Goal: Task Accomplishment & Management: Manage account settings

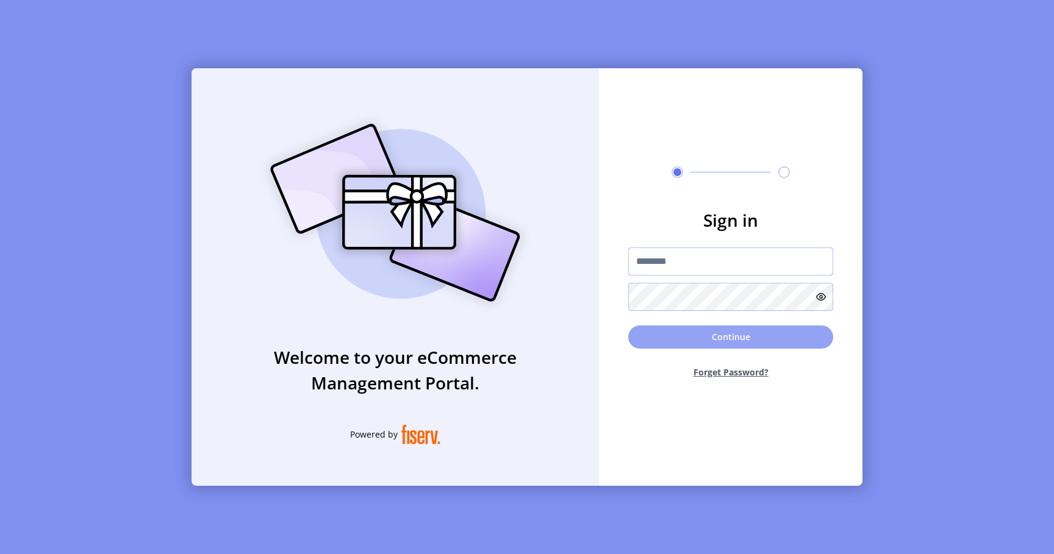
type input "*********"
click at [727, 335] on button "Continue" at bounding box center [730, 337] width 205 height 23
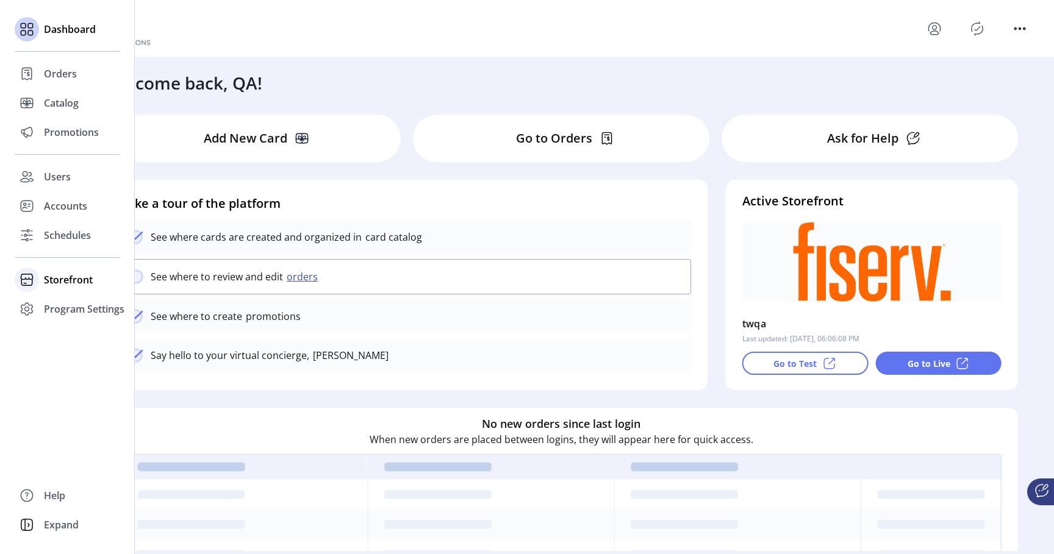
click at [33, 276] on icon at bounding box center [27, 280] width 20 height 20
click at [70, 300] on span "Configuration" at bounding box center [76, 304] width 64 height 15
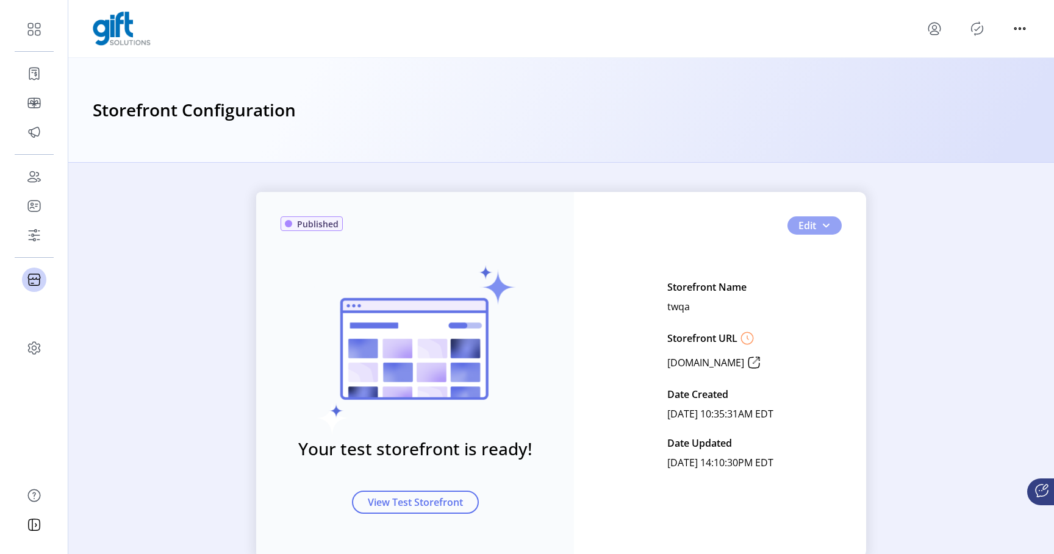
click at [836, 221] on button "Edit" at bounding box center [814, 225] width 54 height 18
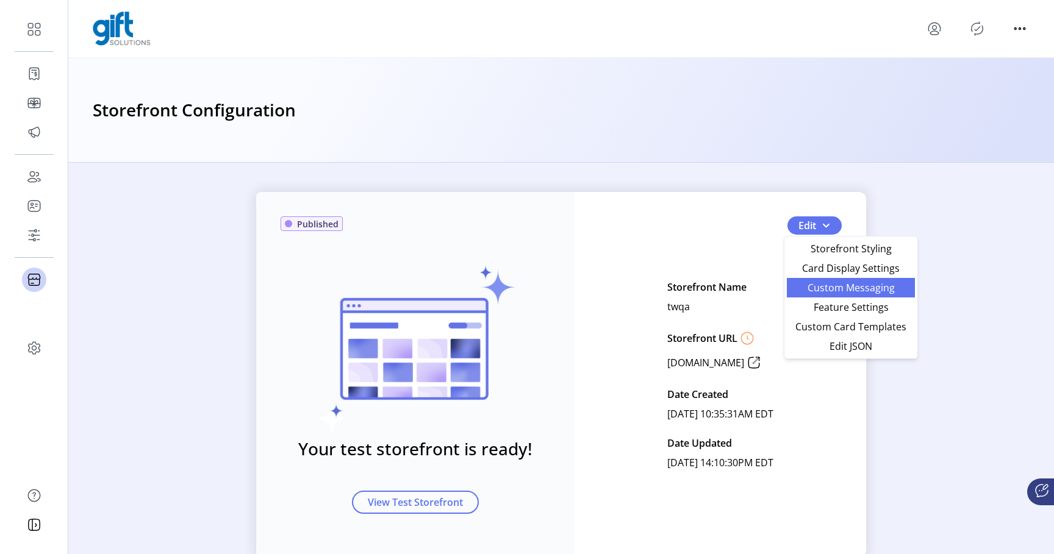
click at [820, 290] on span "Custom Messaging" at bounding box center [850, 288] width 113 height 10
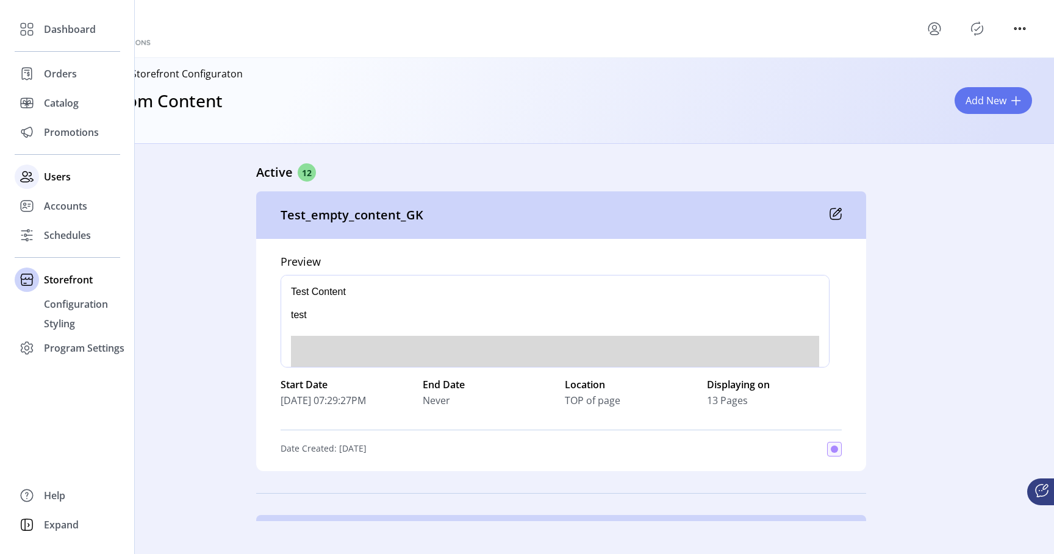
click at [48, 176] on span "Users" at bounding box center [57, 176] width 27 height 15
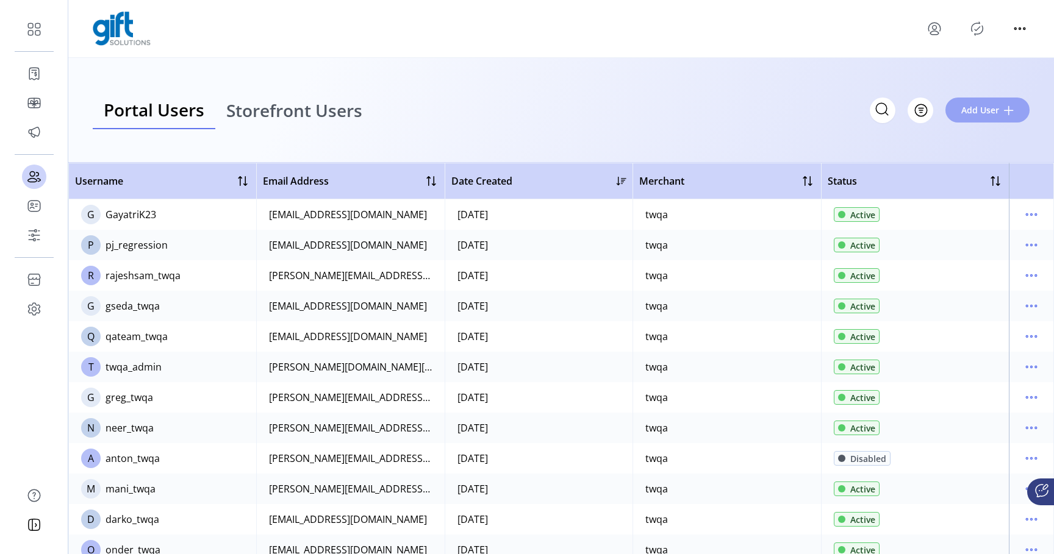
click at [991, 110] on span "Add User" at bounding box center [980, 110] width 38 height 13
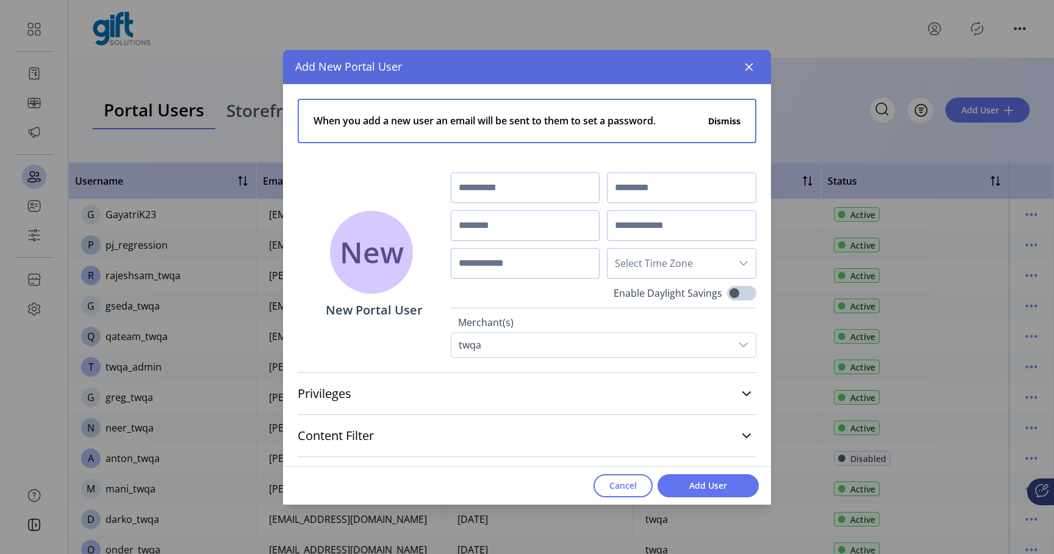
scroll to position [10, 0]
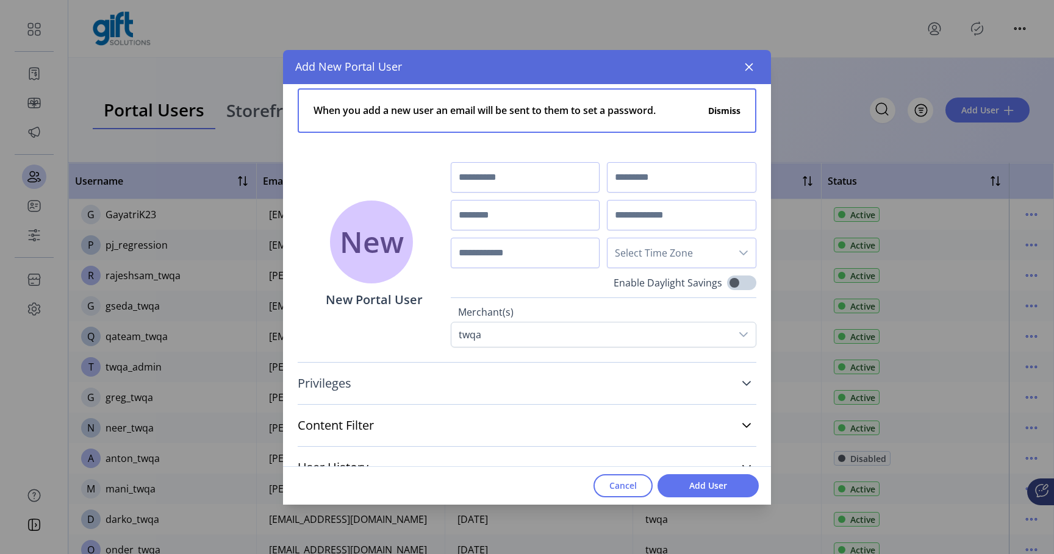
click at [741, 383] on icon at bounding box center [746, 384] width 10 height 10
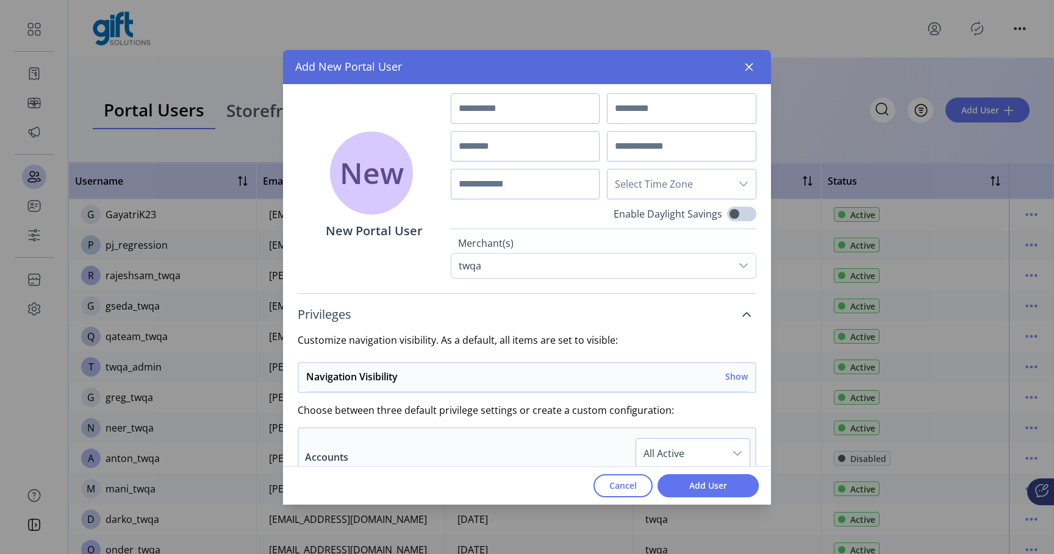
scroll to position [137, 0]
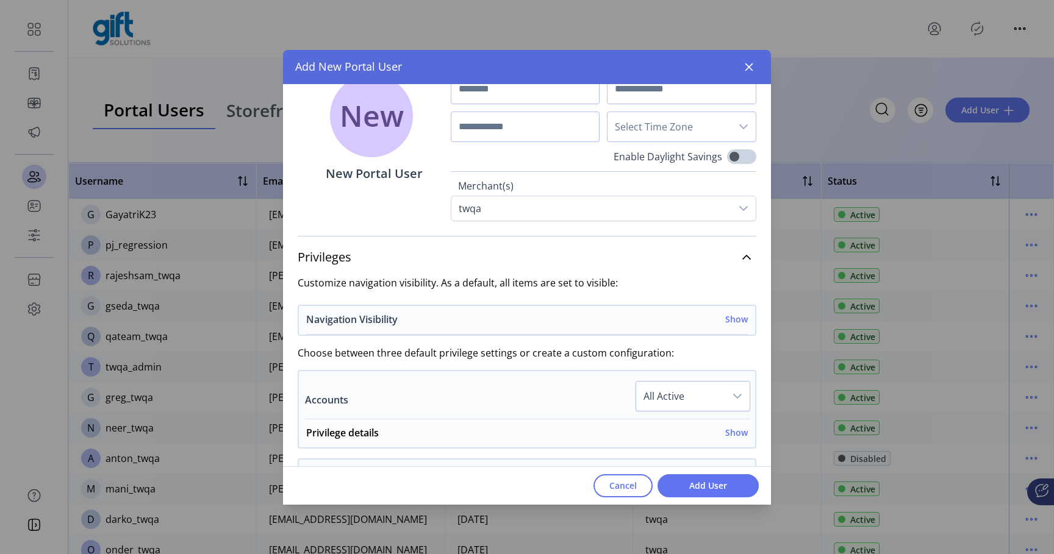
click at [733, 319] on h6 "Show" at bounding box center [736, 319] width 23 height 13
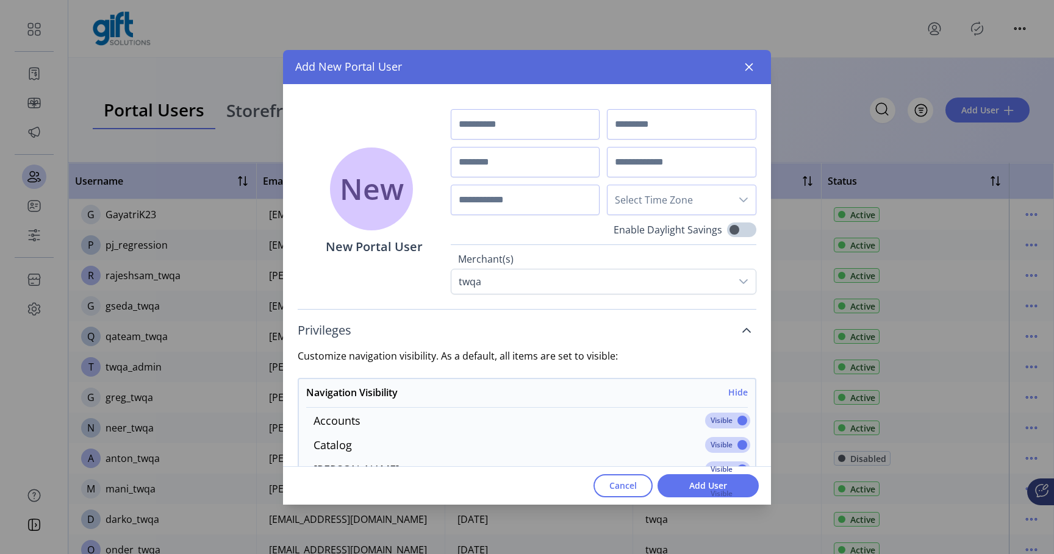
scroll to position [58, 0]
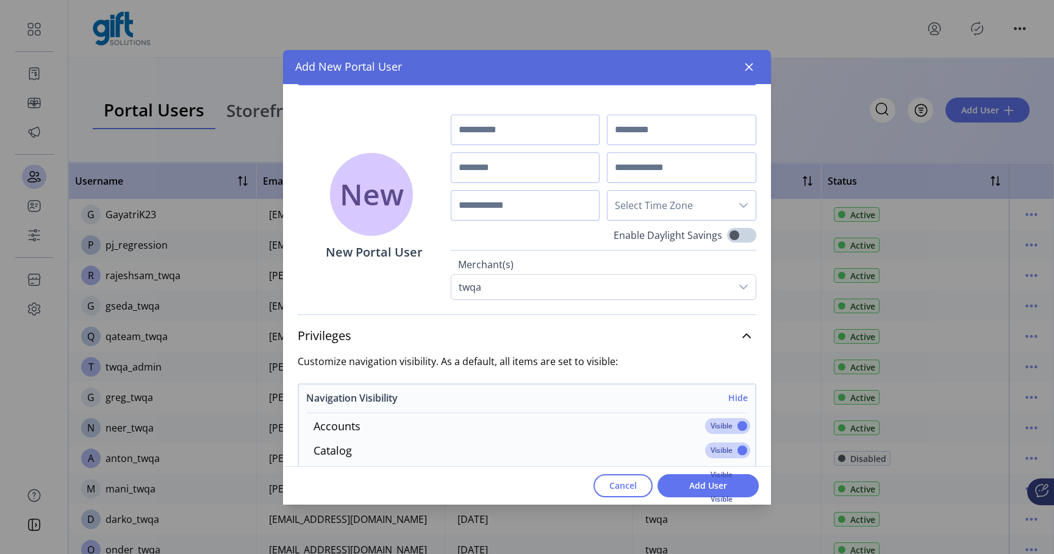
click at [731, 394] on h6 "Hide" at bounding box center [738, 397] width 20 height 13
